Goal: Information Seeking & Learning: Learn about a topic

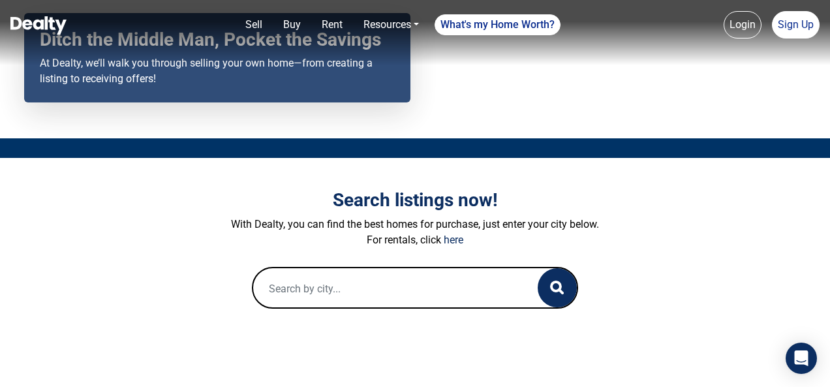
scroll to position [113, 0]
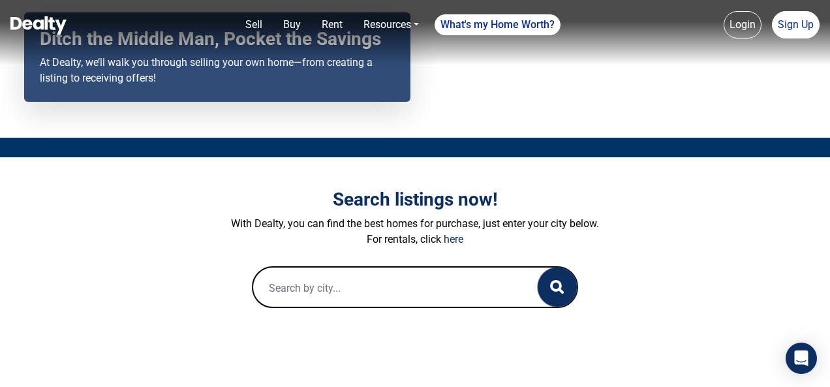
click at [567, 280] on button "button" at bounding box center [556, 286] width 39 height 39
click at [438, 278] on input "text" at bounding box center [382, 288] width 258 height 42
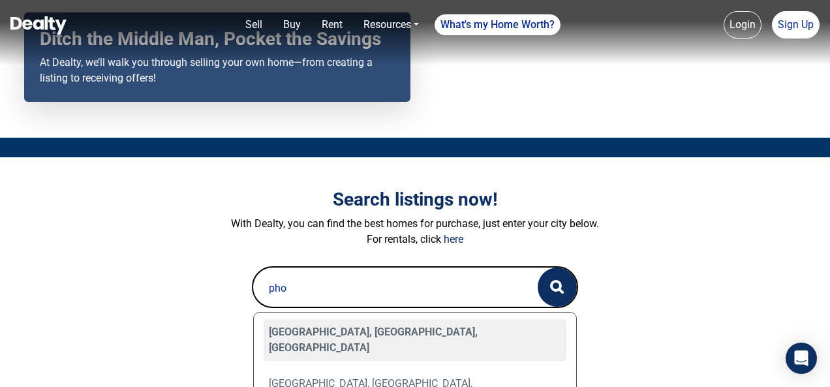
click at [410, 328] on div "[GEOGRAPHIC_DATA], [GEOGRAPHIC_DATA], [GEOGRAPHIC_DATA]" at bounding box center [415, 340] width 303 height 42
type input "[GEOGRAPHIC_DATA], [GEOGRAPHIC_DATA], [GEOGRAPHIC_DATA]"
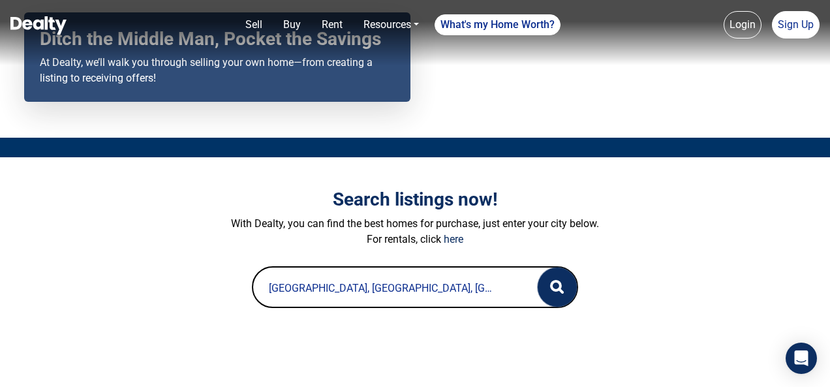
click at [567, 279] on button "button" at bounding box center [556, 286] width 39 height 39
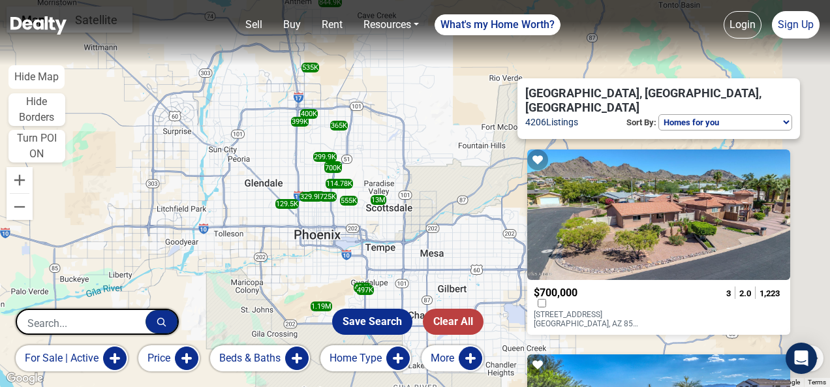
drag, startPoint x: 324, startPoint y: 288, endPoint x: 159, endPoint y: 231, distance: 174.1
click at [159, 231] on div "700K 1.19M 434K 254K 455K 129.5K 365K 299.9K 329.9K 114.78K 870K 399K 400K 535K…" at bounding box center [415, 193] width 830 height 387
